Goal: Communication & Community: Answer question/provide support

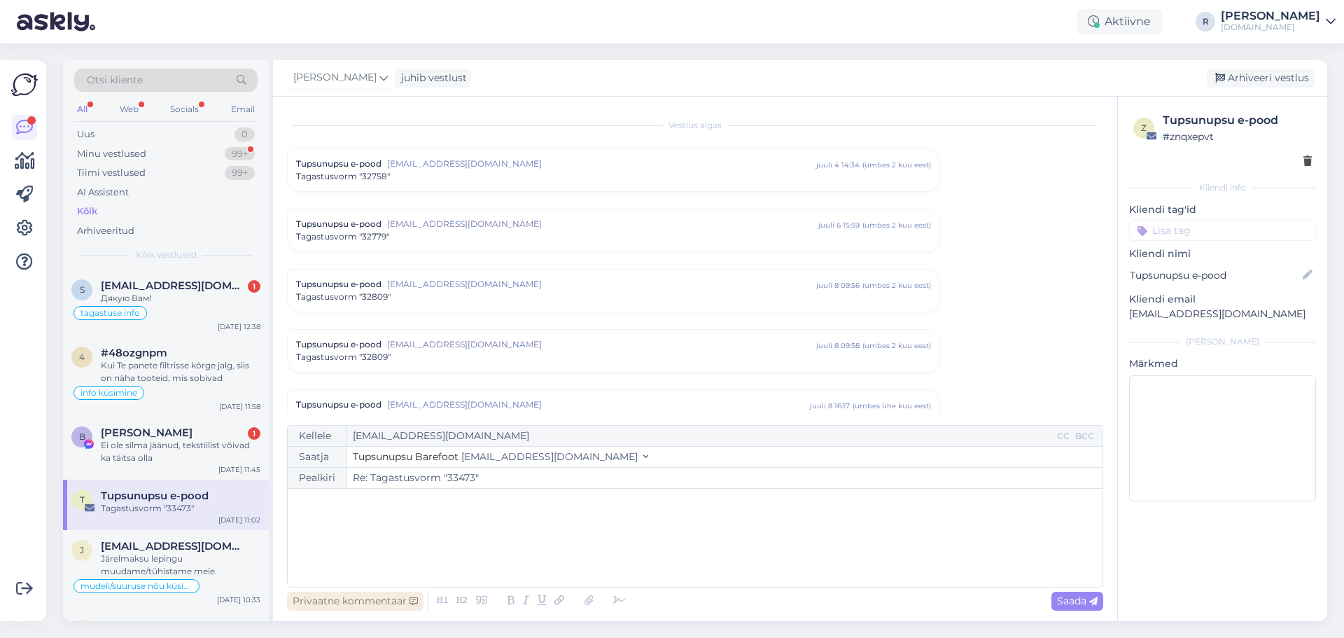
scroll to position [5827, 0]
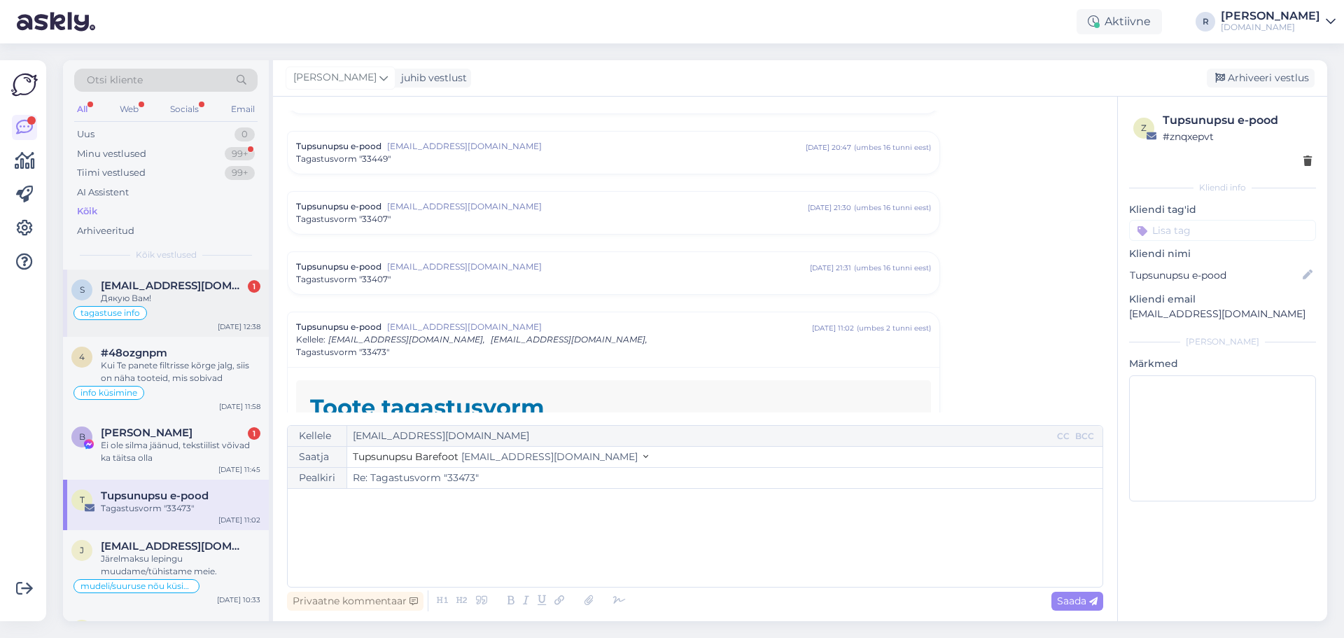
click at [212, 286] on span "[EMAIL_ADDRESS][DOMAIN_NAME]" at bounding box center [174, 285] width 146 height 13
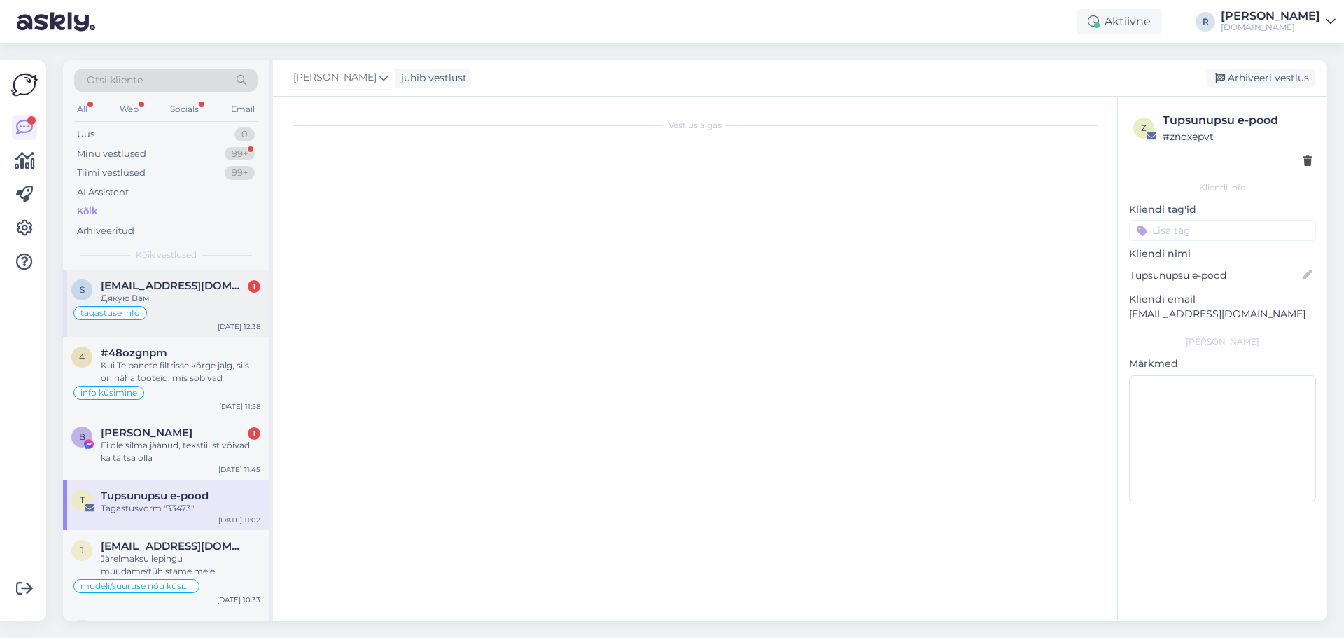
scroll to position [0, 0]
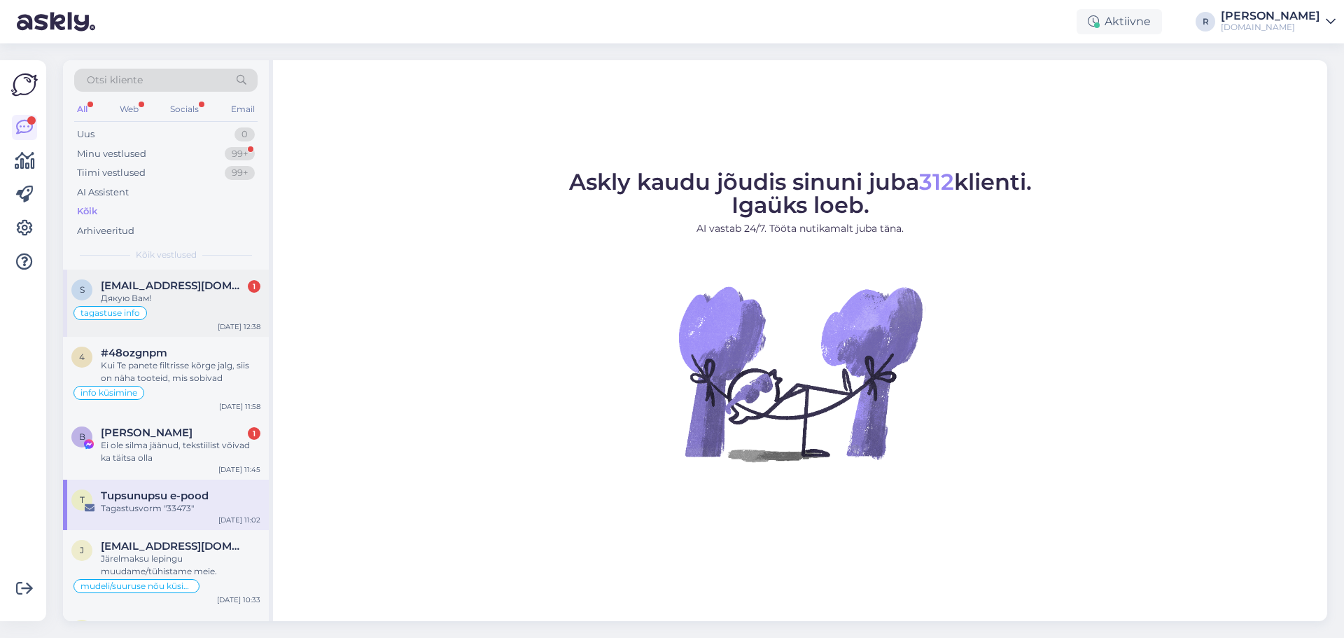
click at [192, 291] on span "[EMAIL_ADDRESS][DOMAIN_NAME]" at bounding box center [174, 285] width 146 height 13
click at [208, 293] on div "Дякую Вам!" at bounding box center [181, 298] width 160 height 13
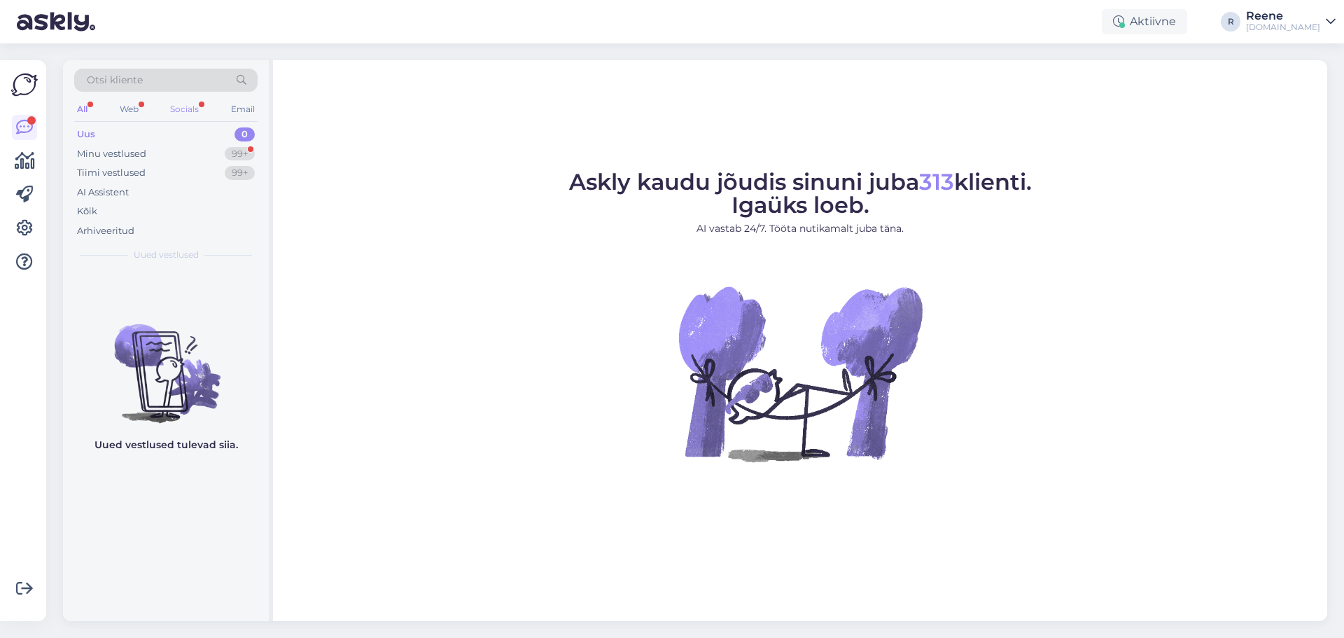
click at [202, 104] on div "Socials" at bounding box center [184, 109] width 34 height 18
click at [123, 111] on div "Web" at bounding box center [128, 109] width 25 height 18
click at [83, 109] on div "All" at bounding box center [82, 109] width 16 height 18
click at [104, 215] on div "Kõik" at bounding box center [165, 212] width 183 height 20
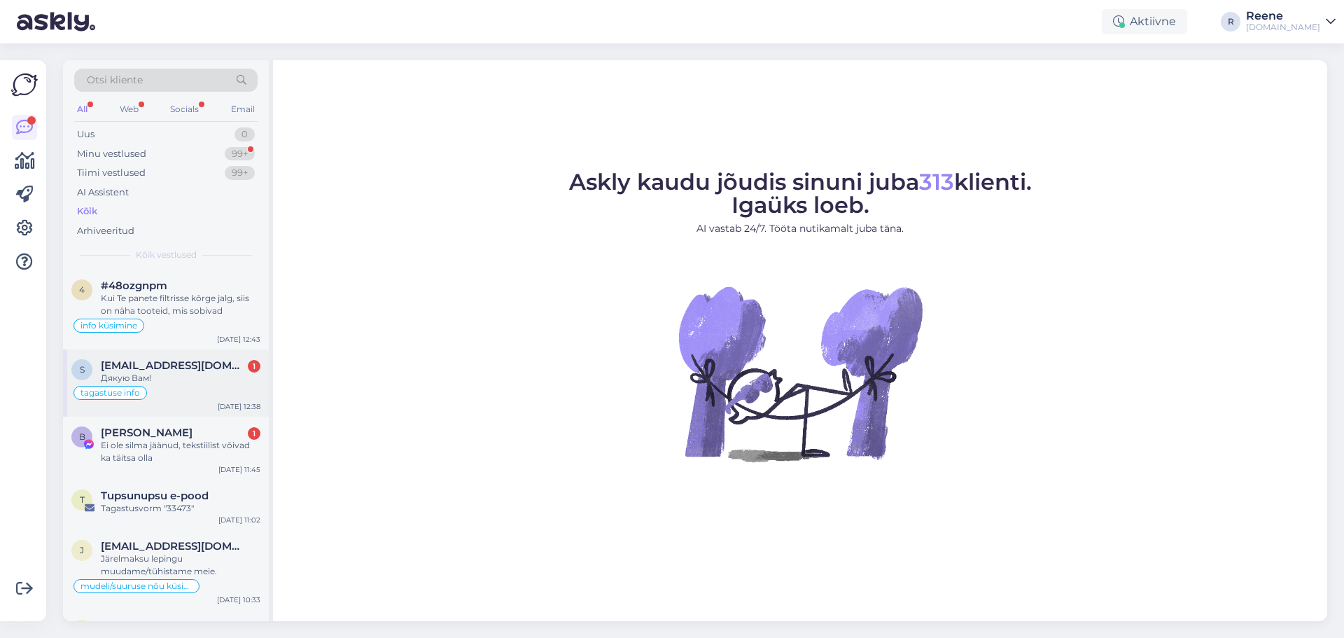
click at [204, 368] on span "[EMAIL_ADDRESS][DOMAIN_NAME]" at bounding box center [174, 365] width 146 height 13
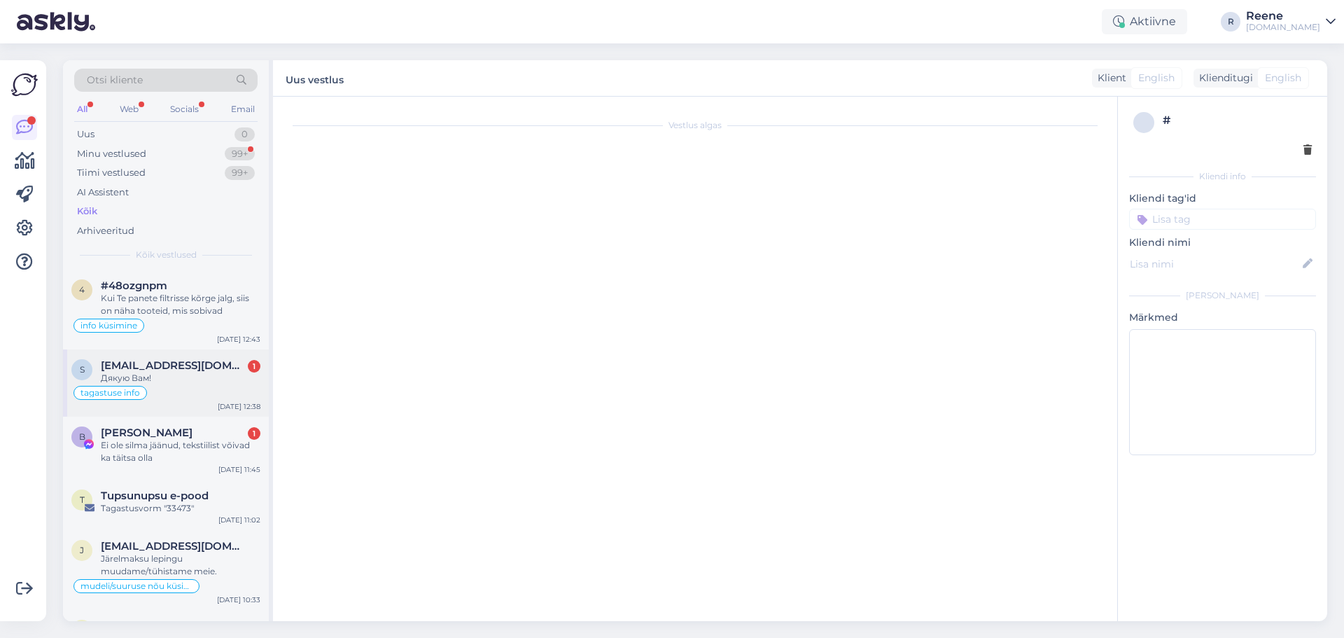
scroll to position [6448, 0]
